Goal: Information Seeking & Learning: Learn about a topic

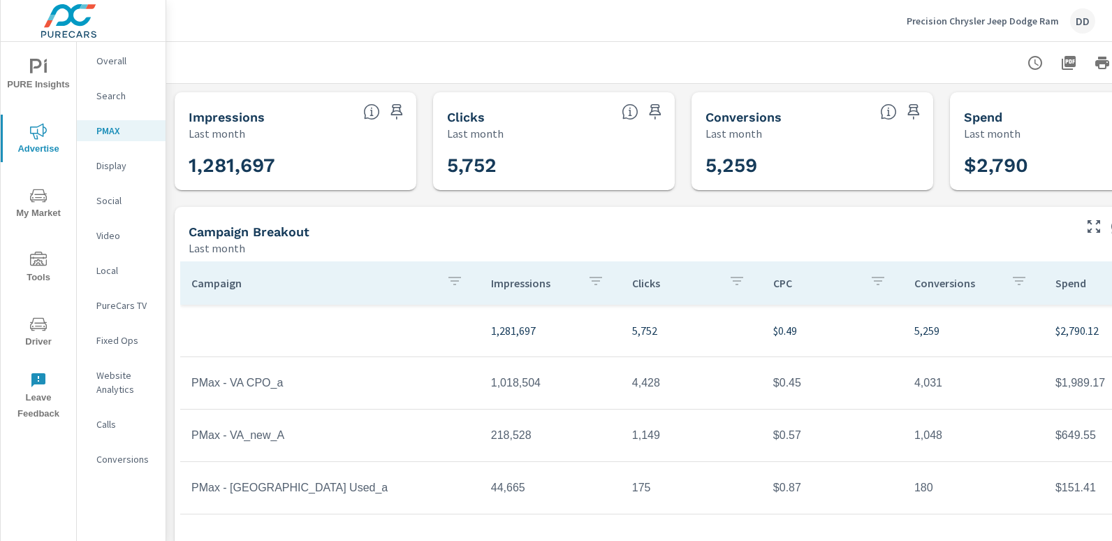
click at [1087, 17] on div "DD" at bounding box center [1082, 20] width 25 height 25
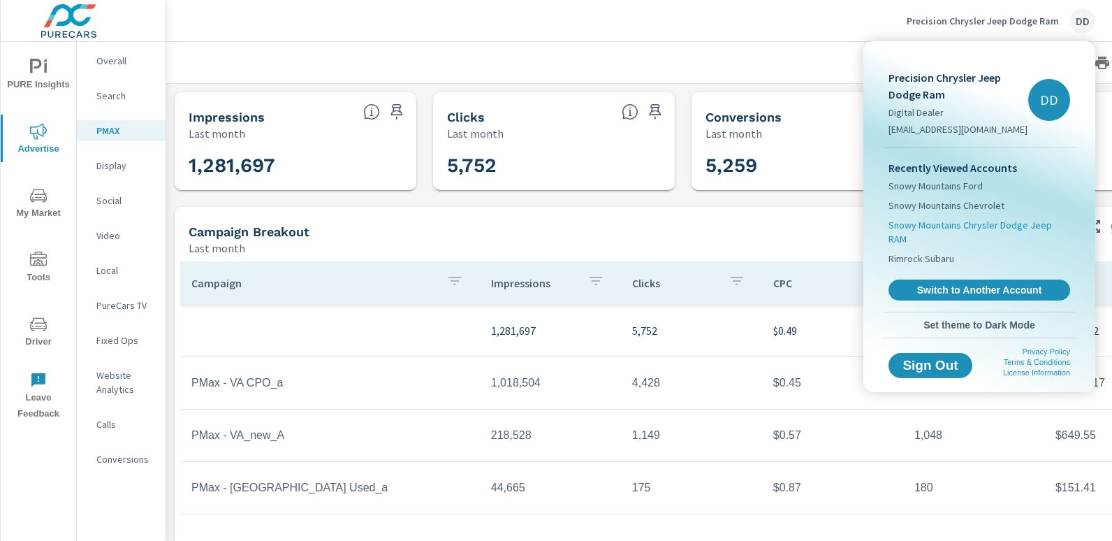
click at [978, 223] on span "Snowy Mountains Chrysler Dodge Jeep RAM" at bounding box center [979, 232] width 182 height 28
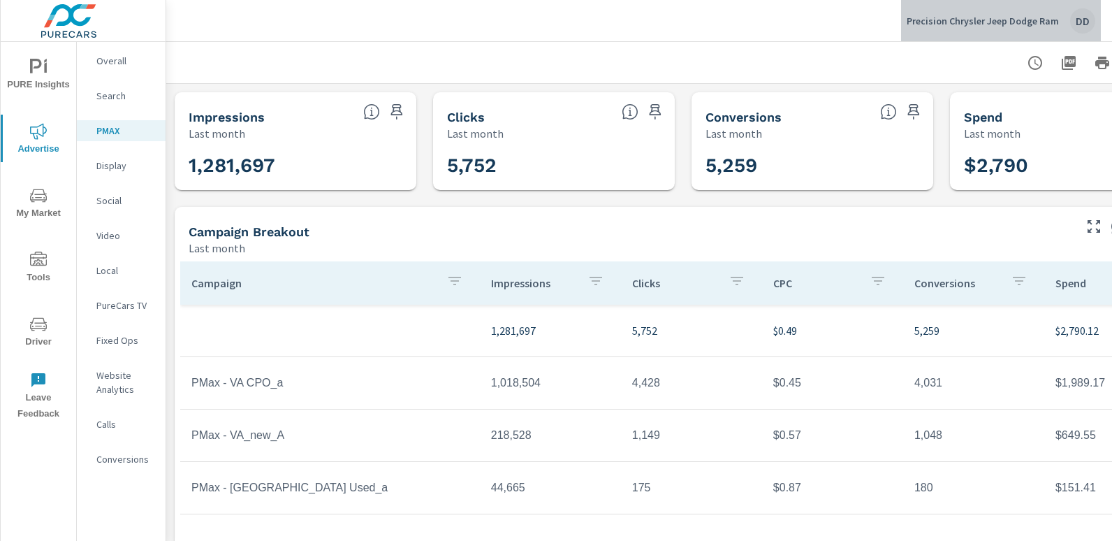
click at [1088, 12] on div "DD" at bounding box center [1082, 20] width 25 height 25
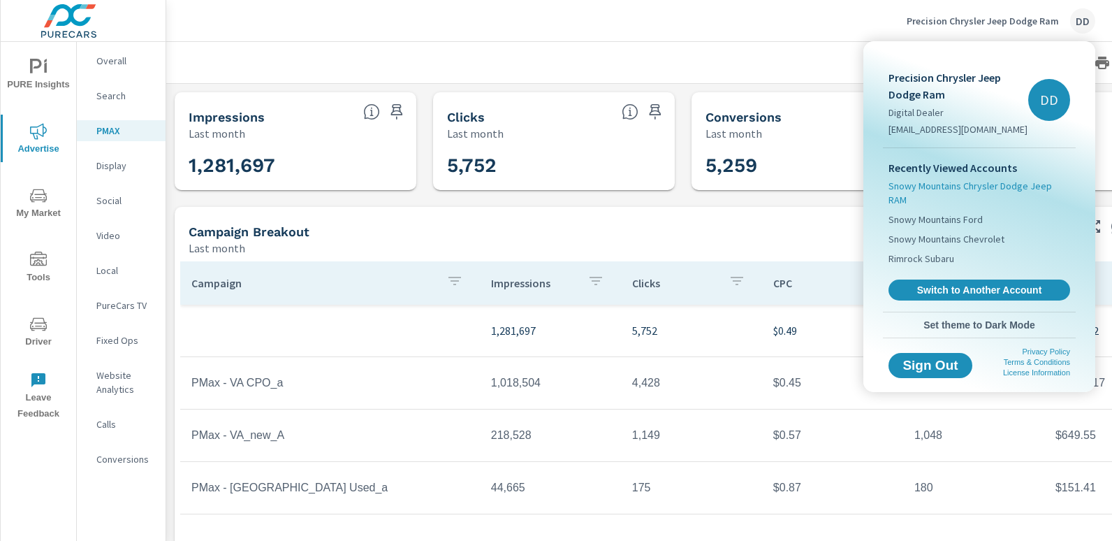
click at [957, 183] on span "Snowy Mountains Chrysler Dodge Jeep RAM" at bounding box center [979, 193] width 182 height 28
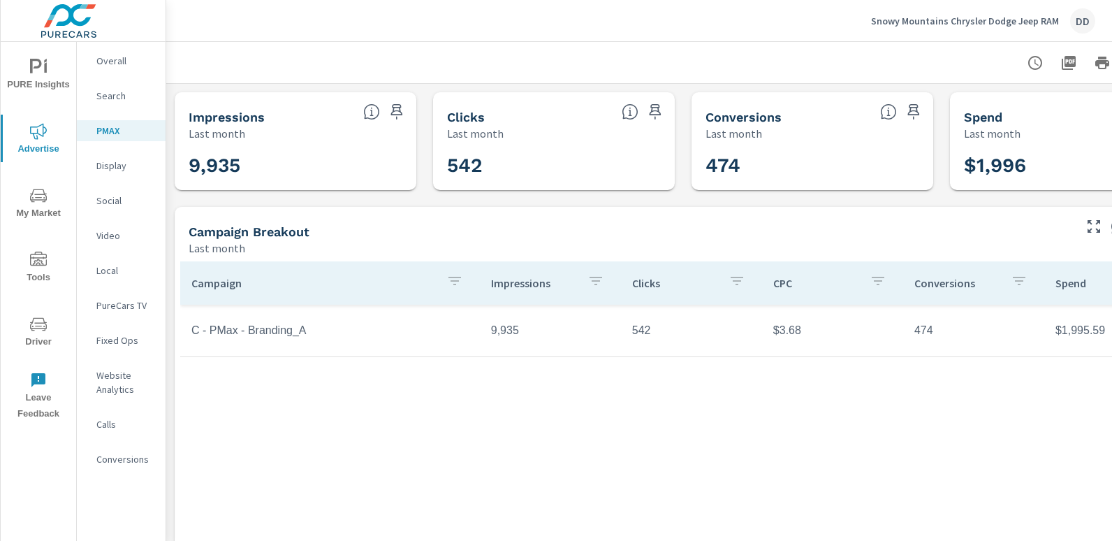
scroll to position [0, 98]
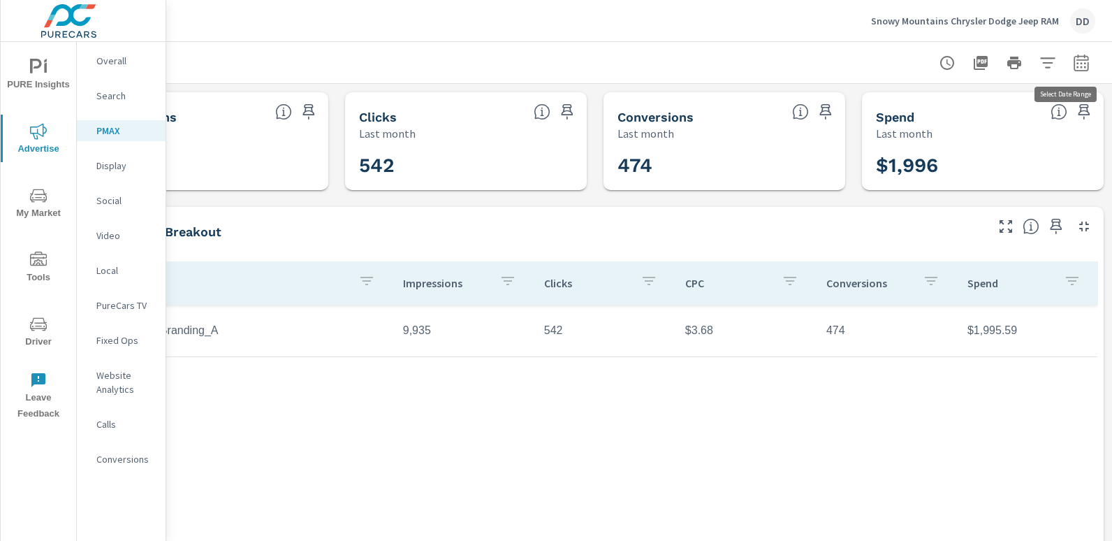
click at [1082, 62] on button "button" at bounding box center [1081, 63] width 28 height 28
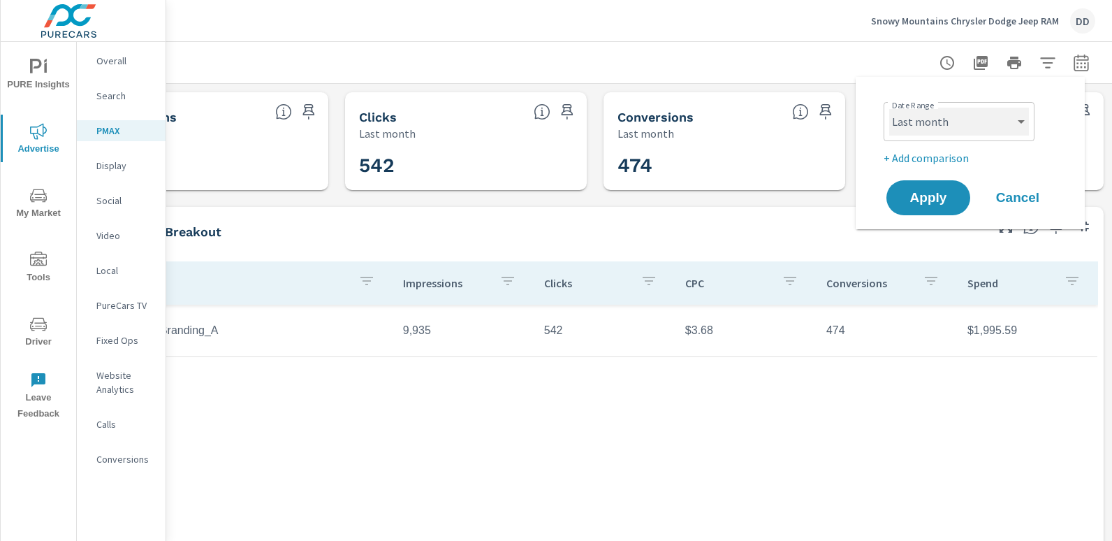
click at [953, 126] on select "Custom [DATE] Last week Last 7 days Last 14 days Last 30 days Last 45 days Last…" at bounding box center [959, 122] width 140 height 28
click at [889, 108] on select "Custom [DATE] Last week Last 7 days Last 14 days Last 30 days Last 45 days Last…" at bounding box center [959, 122] width 140 height 28
select select "Month to date"
click at [943, 186] on button "Apply" at bounding box center [928, 198] width 87 height 36
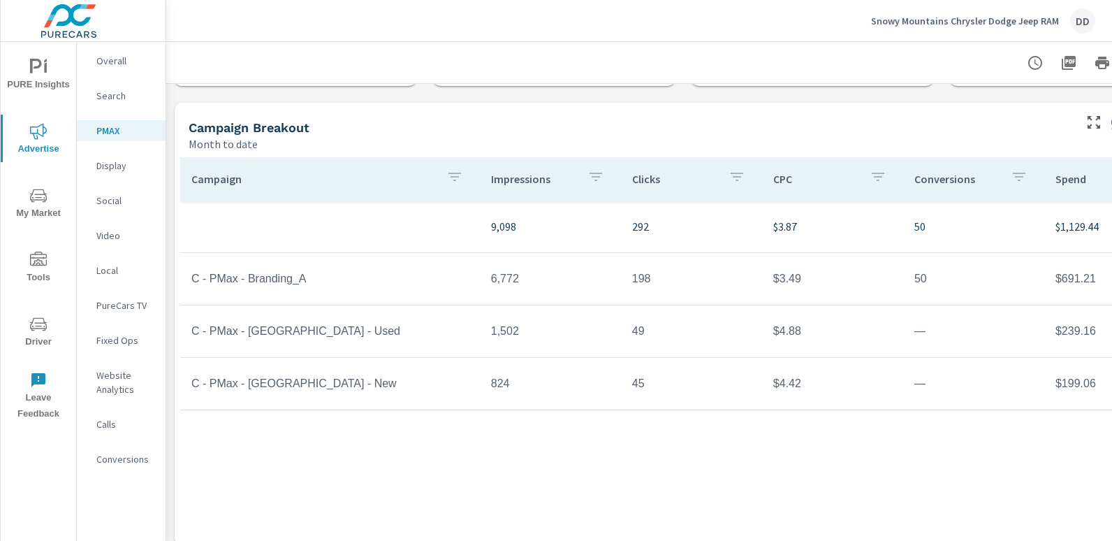
scroll to position [126, 0]
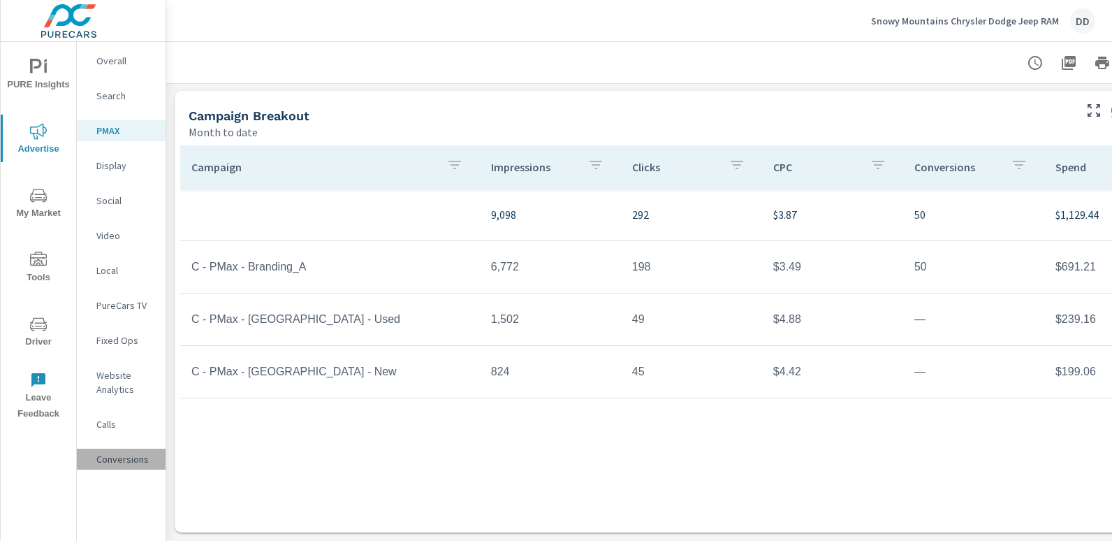
click at [115, 449] on div "Conversions" at bounding box center [121, 458] width 89 height 21
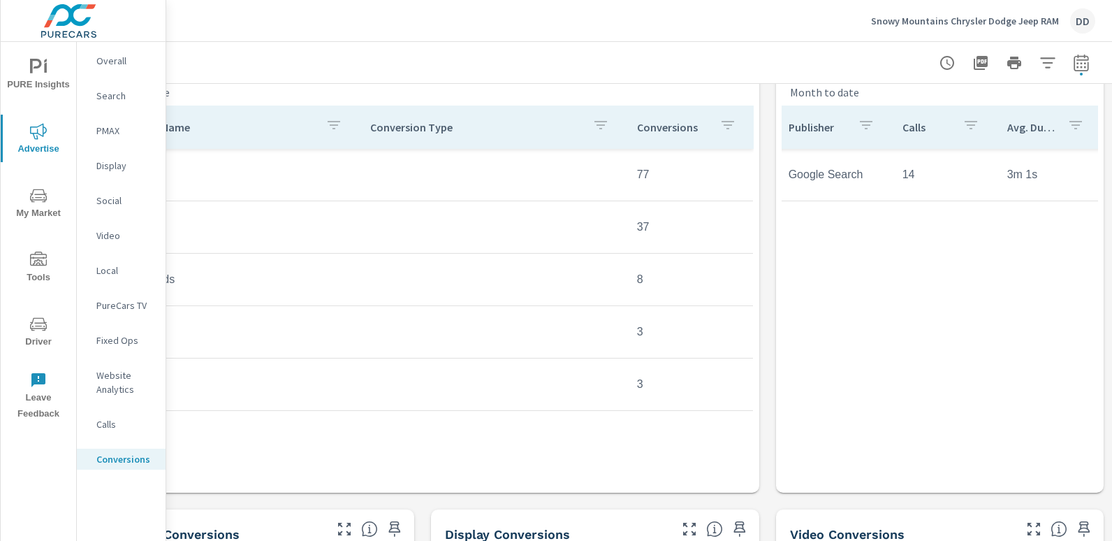
scroll to position [0, 98]
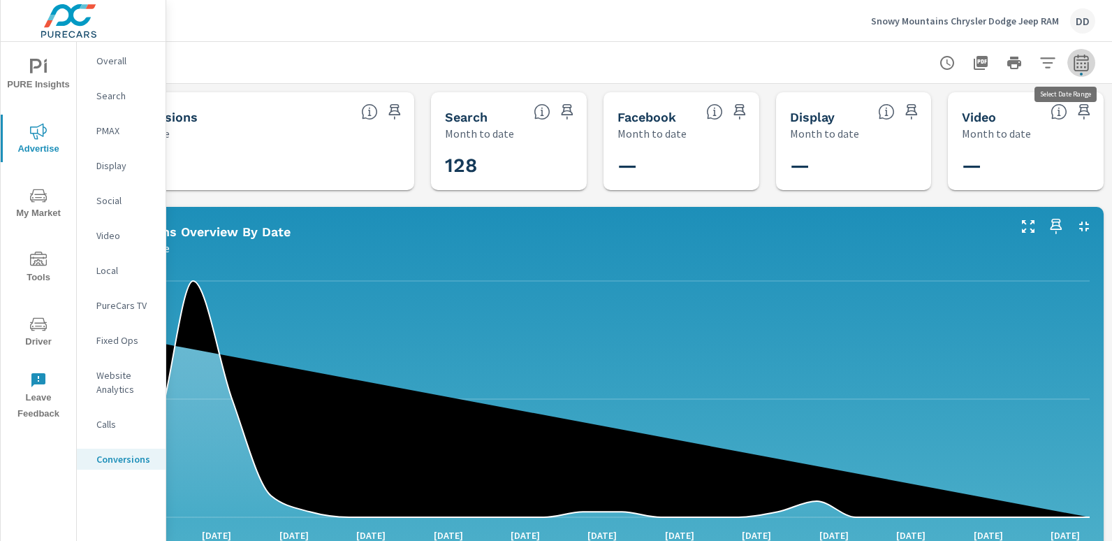
click at [1076, 64] on icon "button" at bounding box center [1080, 65] width 9 height 6
select select "Month to date"
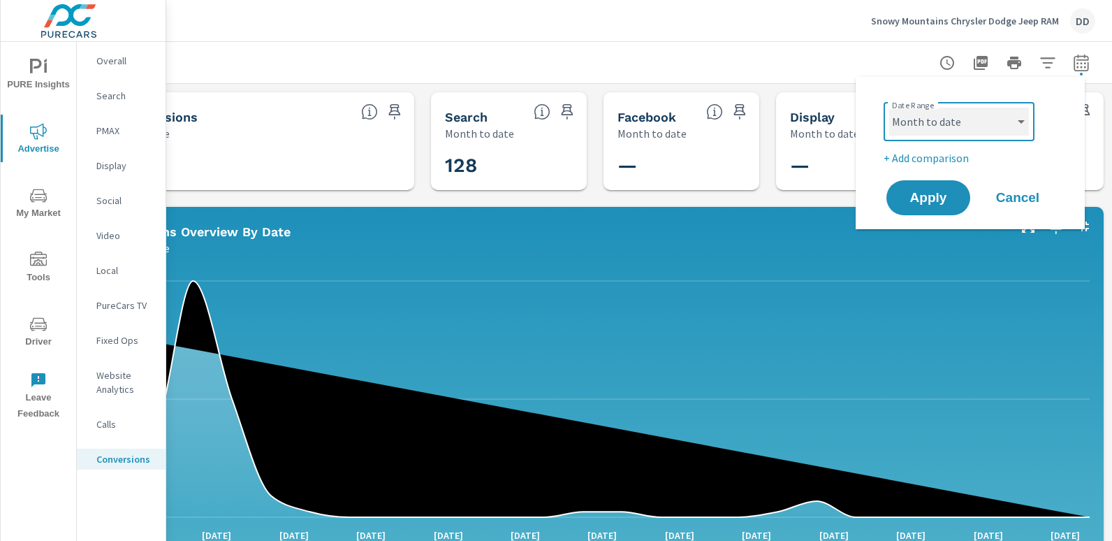
click at [944, 127] on select "Custom [DATE] Last week Last 7 days Last 14 days Last 30 days Last 45 days Last…" at bounding box center [959, 122] width 140 height 28
click at [863, 86] on div "Date Range Custom [DATE] Last week Last 7 days Last 14 days Last 30 days Last 4…" at bounding box center [970, 153] width 229 height 152
click at [651, 78] on div at bounding box center [595, 62] width 1000 height 41
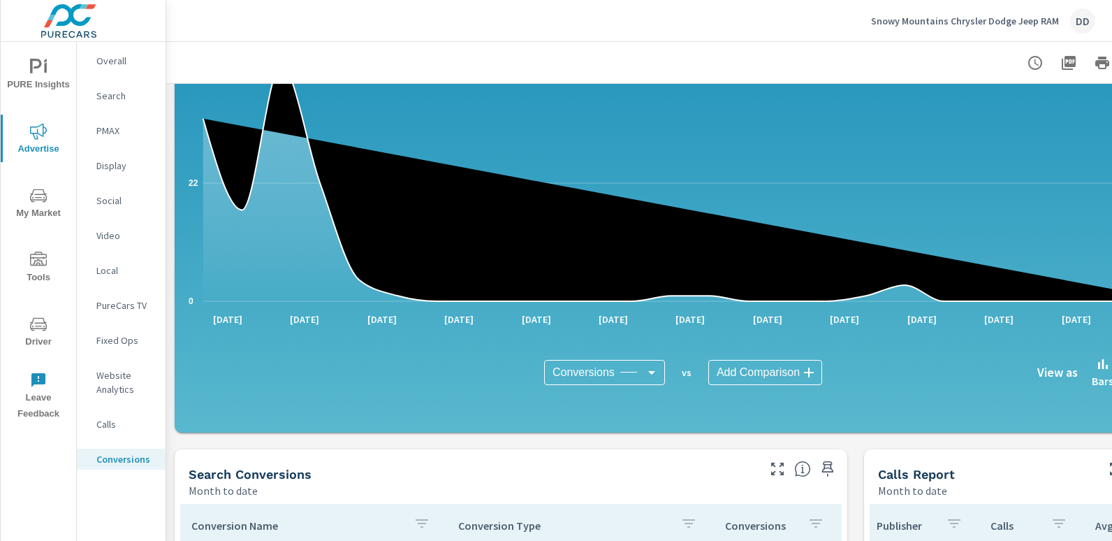
scroll to position [185, 0]
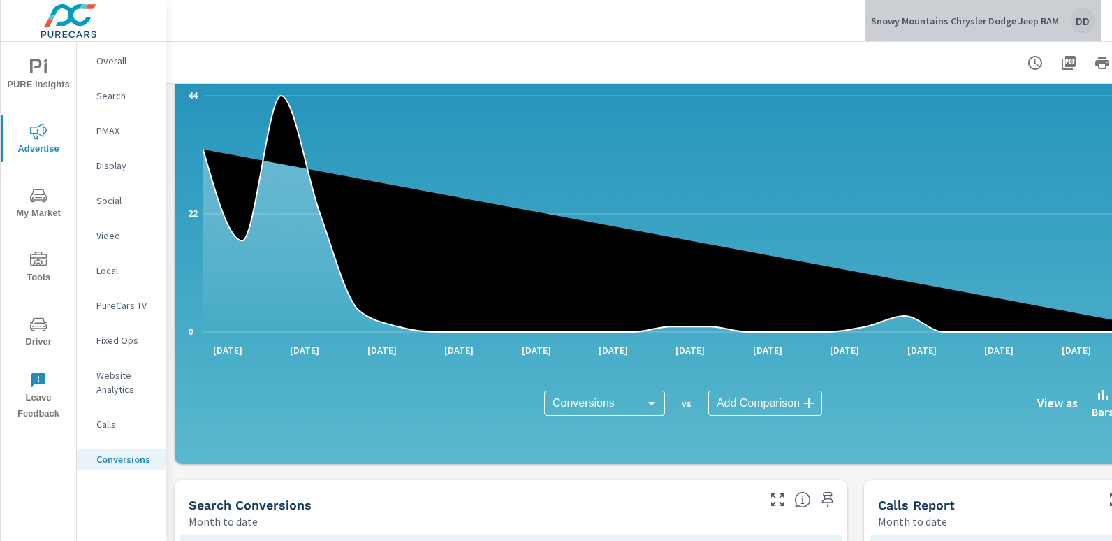
click at [1085, 25] on div "DD" at bounding box center [1082, 20] width 25 height 25
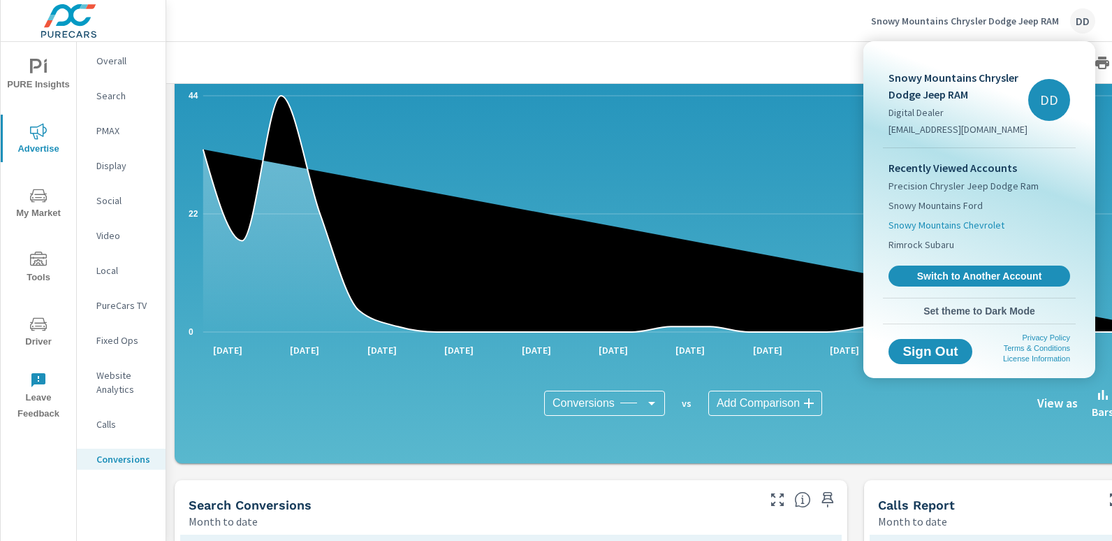
click at [965, 224] on span "Snowy Mountains Chevrolet" at bounding box center [946, 225] width 116 height 14
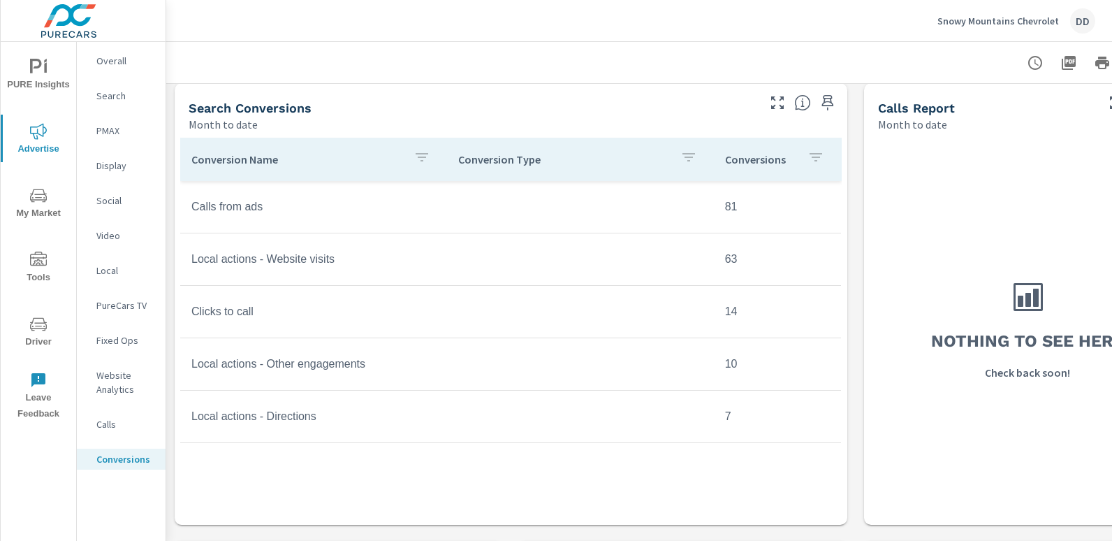
scroll to position [558, 0]
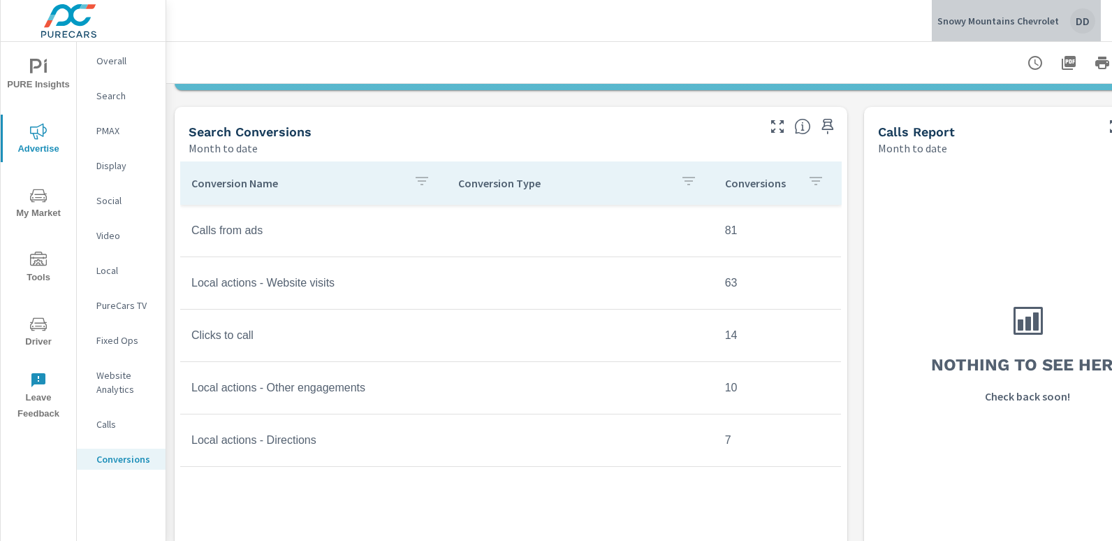
click at [1082, 20] on div "DD" at bounding box center [1082, 20] width 25 height 25
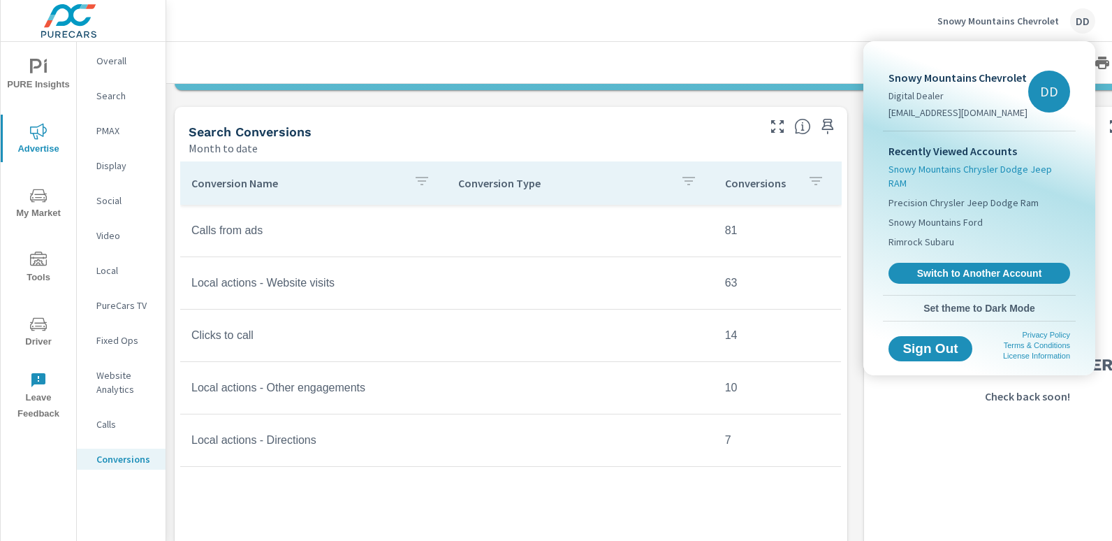
click at [993, 166] on span "Snowy Mountains Chrysler Dodge Jeep RAM" at bounding box center [979, 176] width 182 height 28
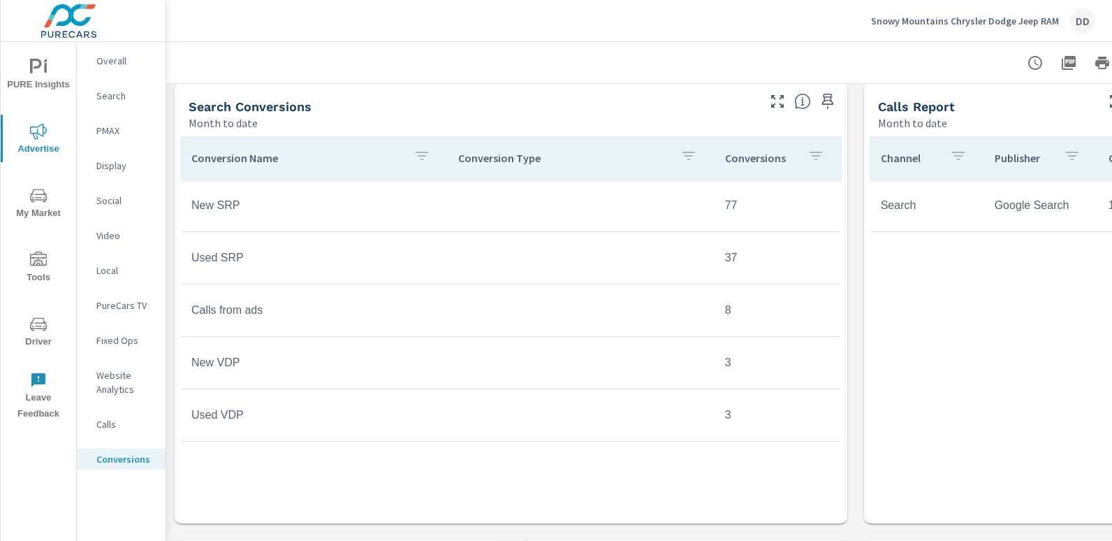
scroll to position [0, 118]
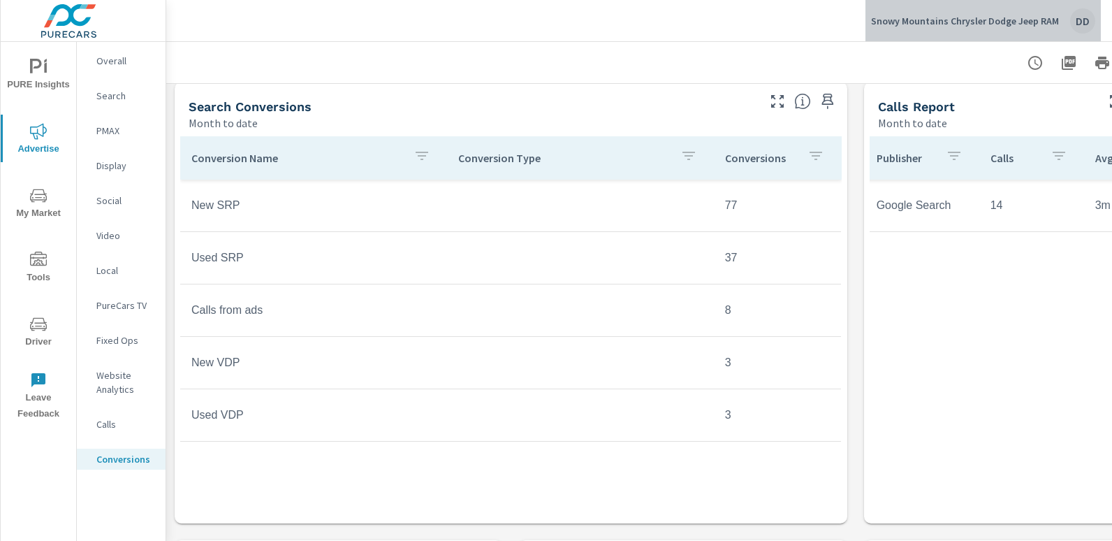
click at [1081, 20] on div "DD" at bounding box center [1082, 20] width 25 height 25
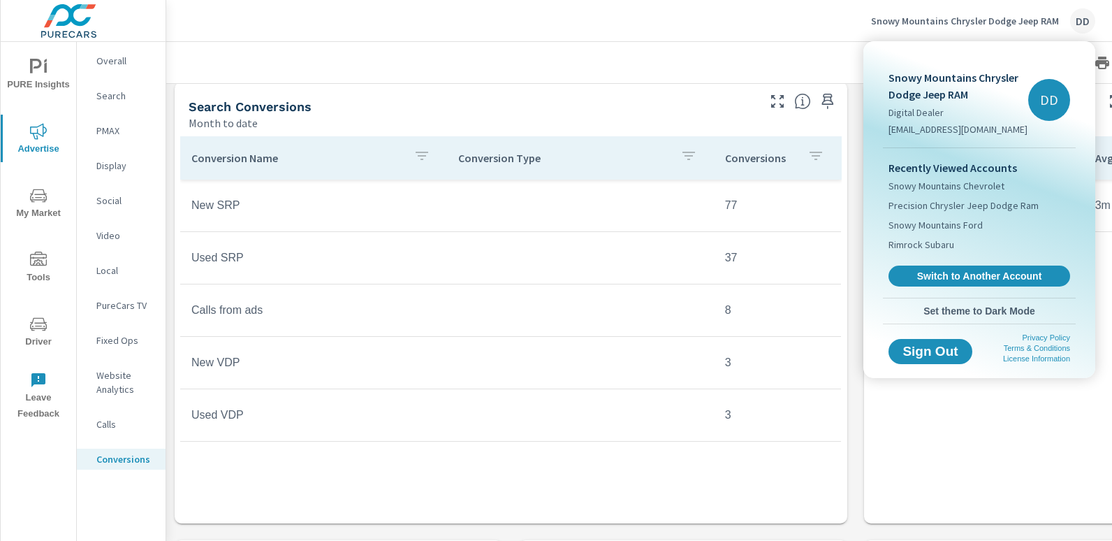
click at [632, 106] on div at bounding box center [556, 270] width 1112 height 541
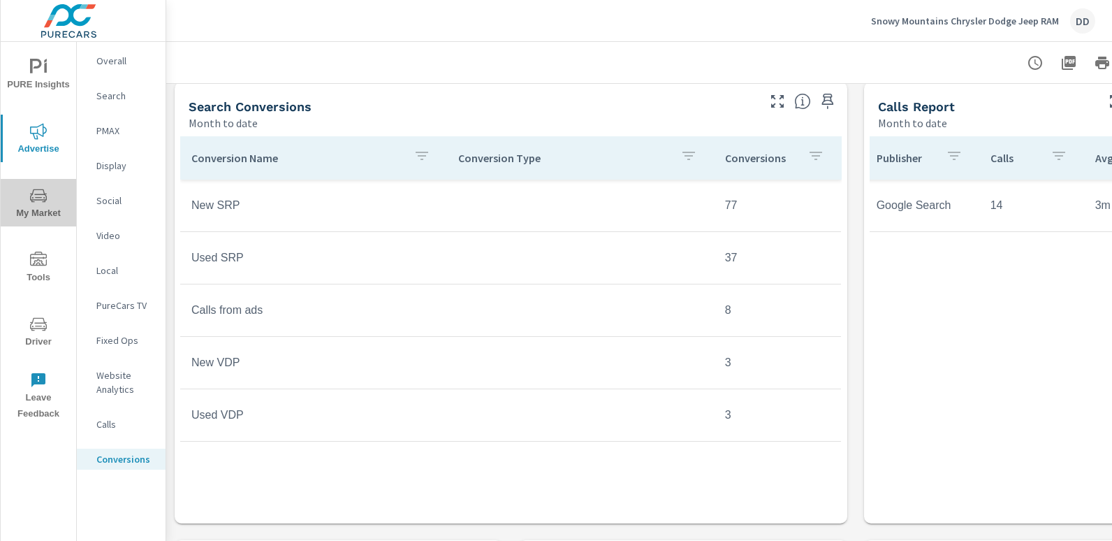
click at [60, 220] on span "My Market" at bounding box center [38, 204] width 67 height 34
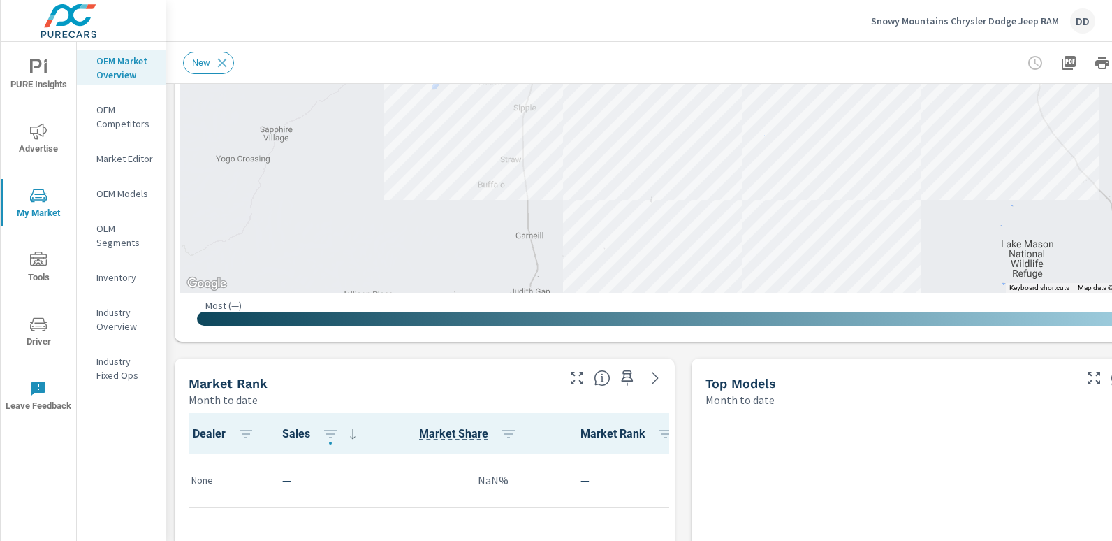
scroll to position [360, 0]
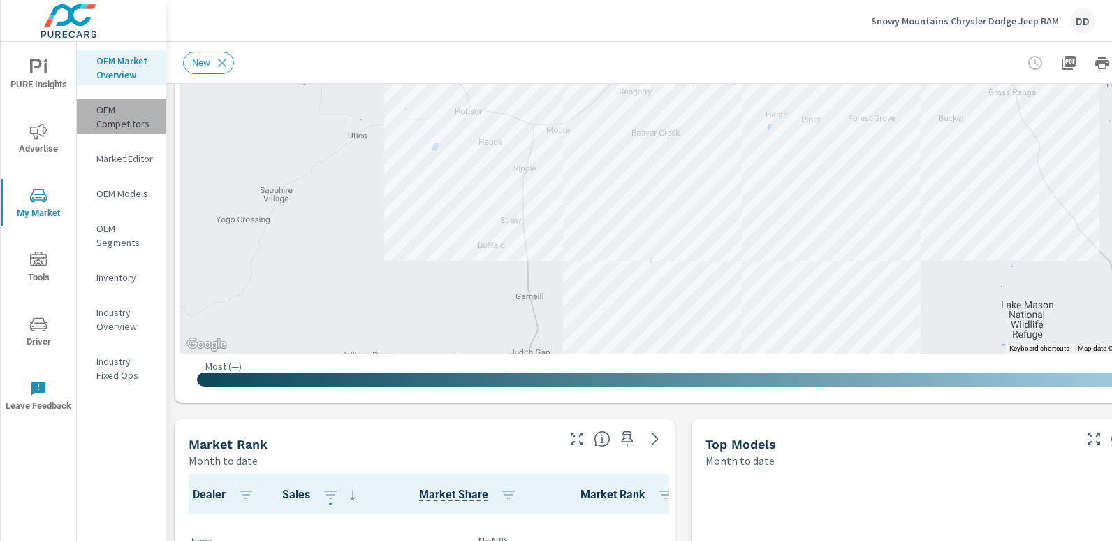
click at [120, 126] on p "OEM Competitors" at bounding box center [125, 117] width 58 height 28
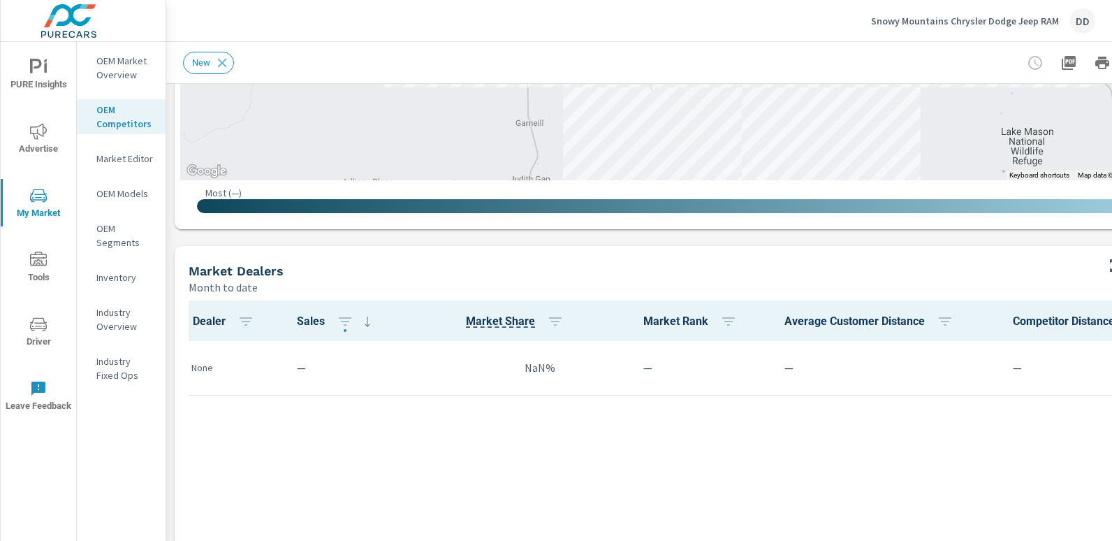
scroll to position [531, 0]
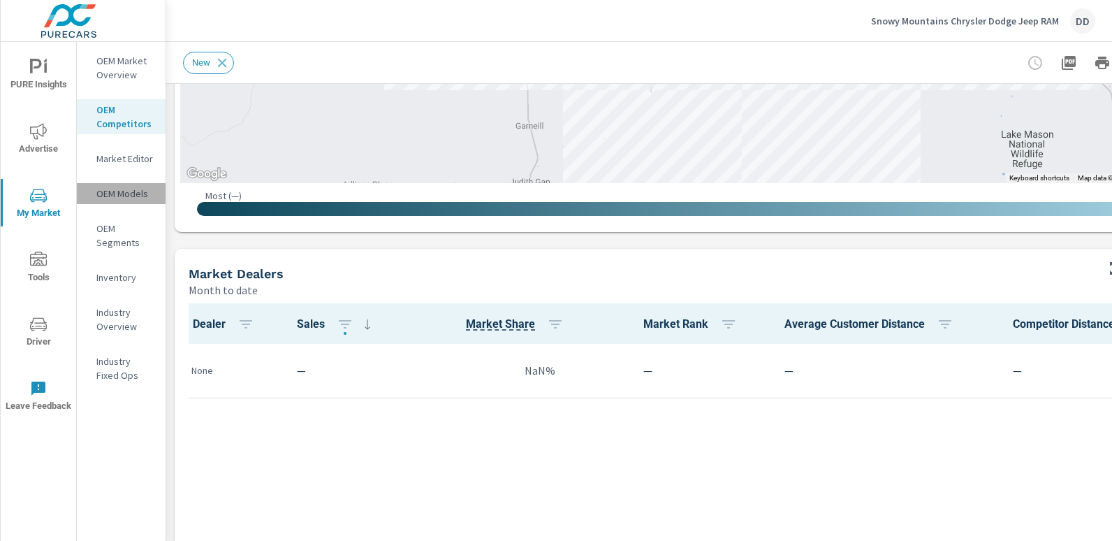
click at [119, 198] on p "OEM Models" at bounding box center [125, 193] width 58 height 14
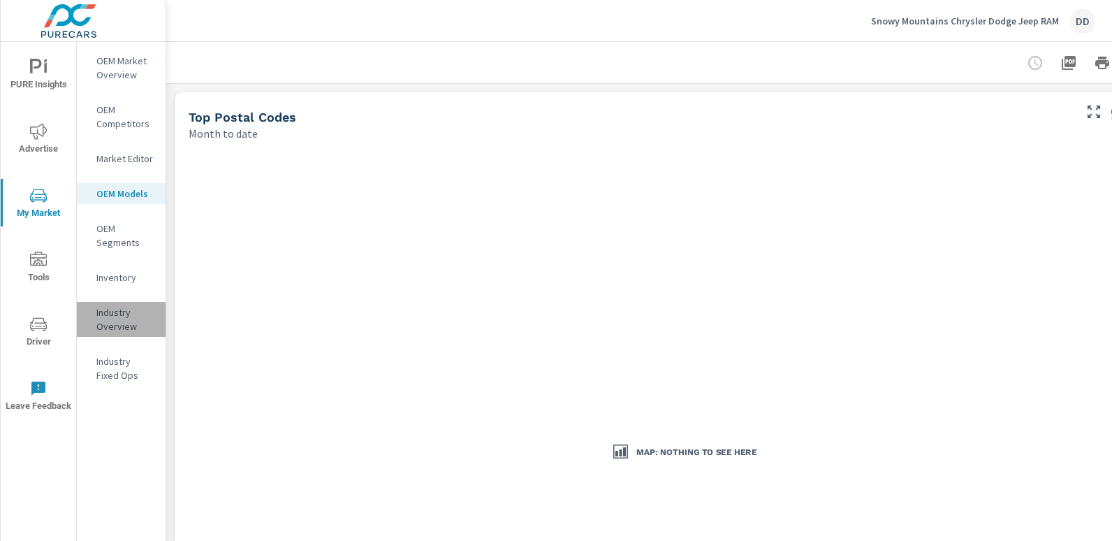
click at [109, 319] on p "Industry Overview" at bounding box center [125, 319] width 58 height 28
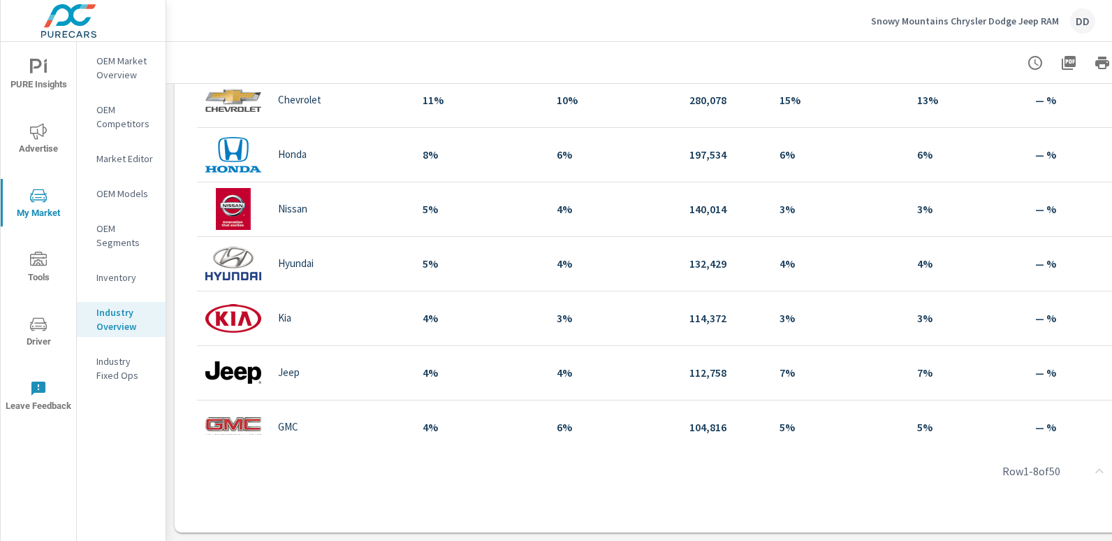
scroll to position [699, 98]
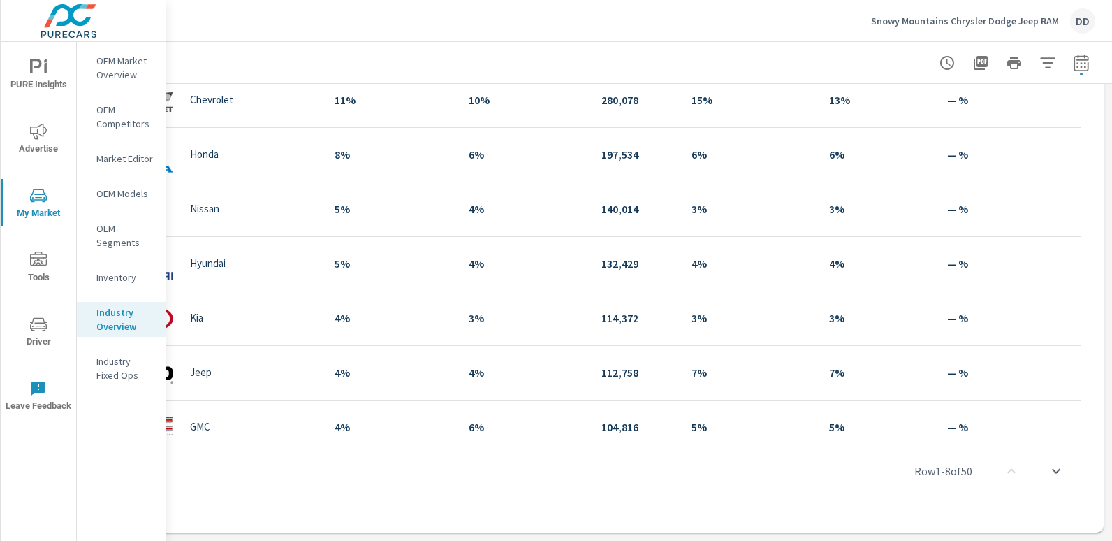
click at [1074, 429] on div "Row 1 - 8 of 50" at bounding box center [595, 471] width 989 height 84
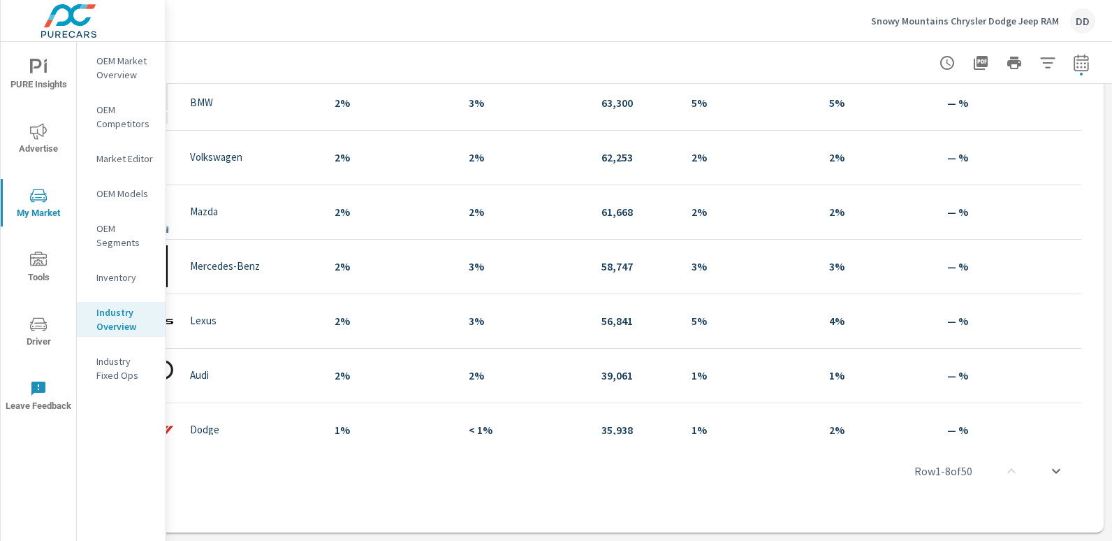
scroll to position [495, 0]
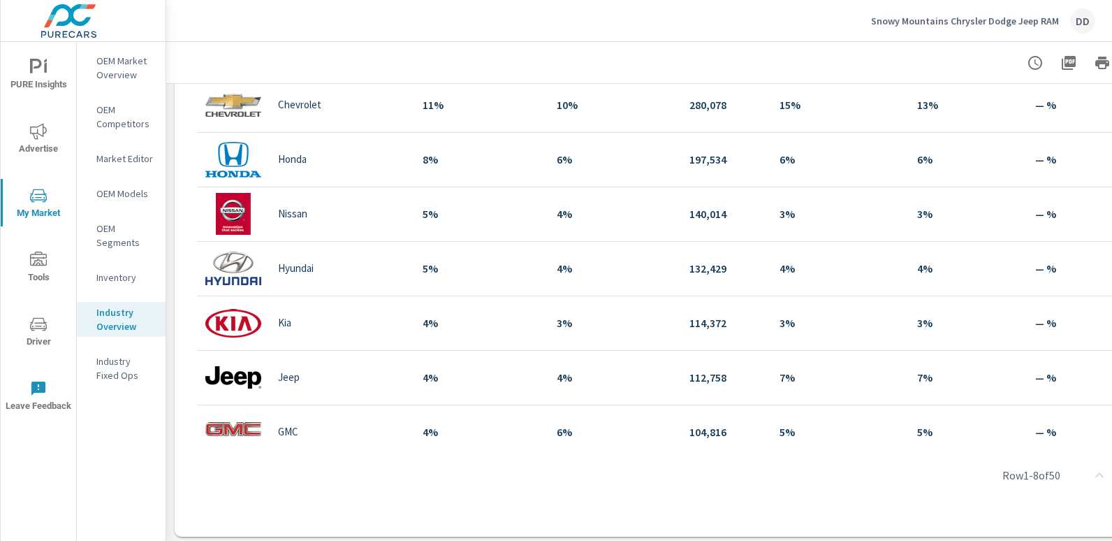
scroll to position [699, 0]
